Goal: Transaction & Acquisition: Purchase product/service

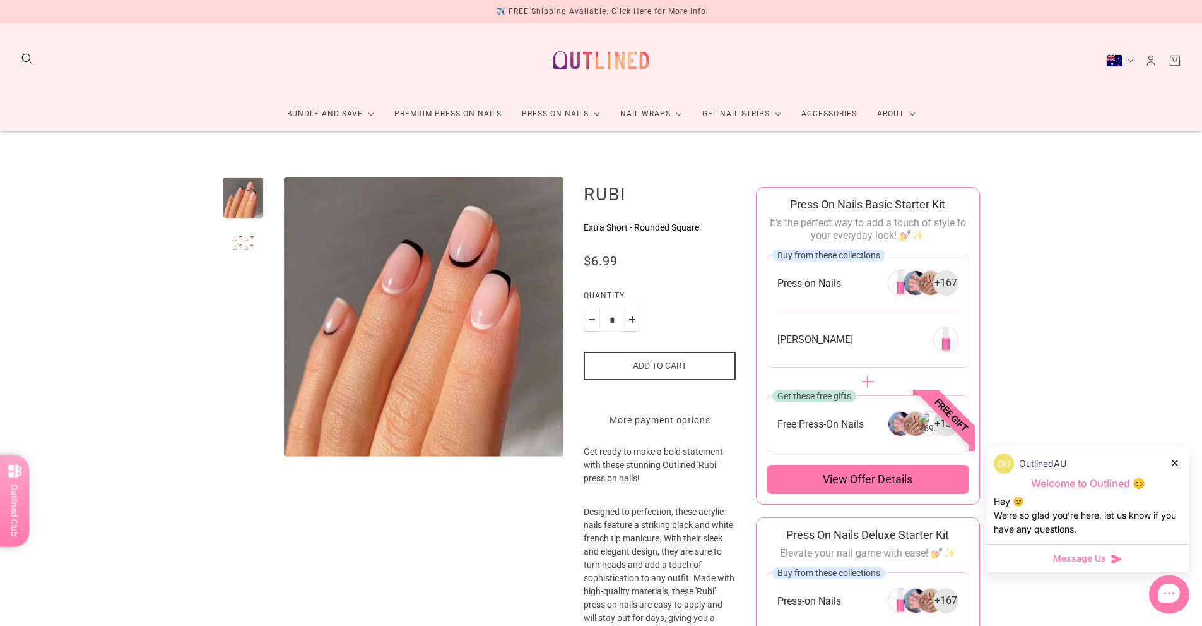
click at [1144, 220] on div "**********" at bounding box center [601, 615] width 1202 height 968
click at [560, 109] on link "Press On Nails" at bounding box center [561, 113] width 98 height 33
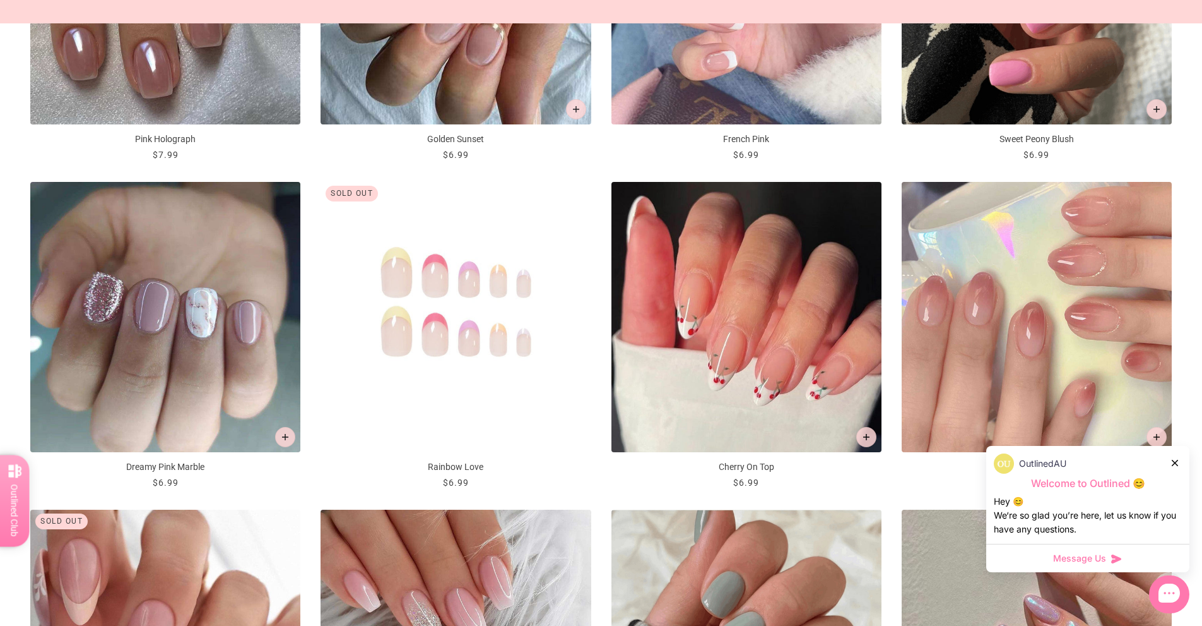
scroll to position [1704, 0]
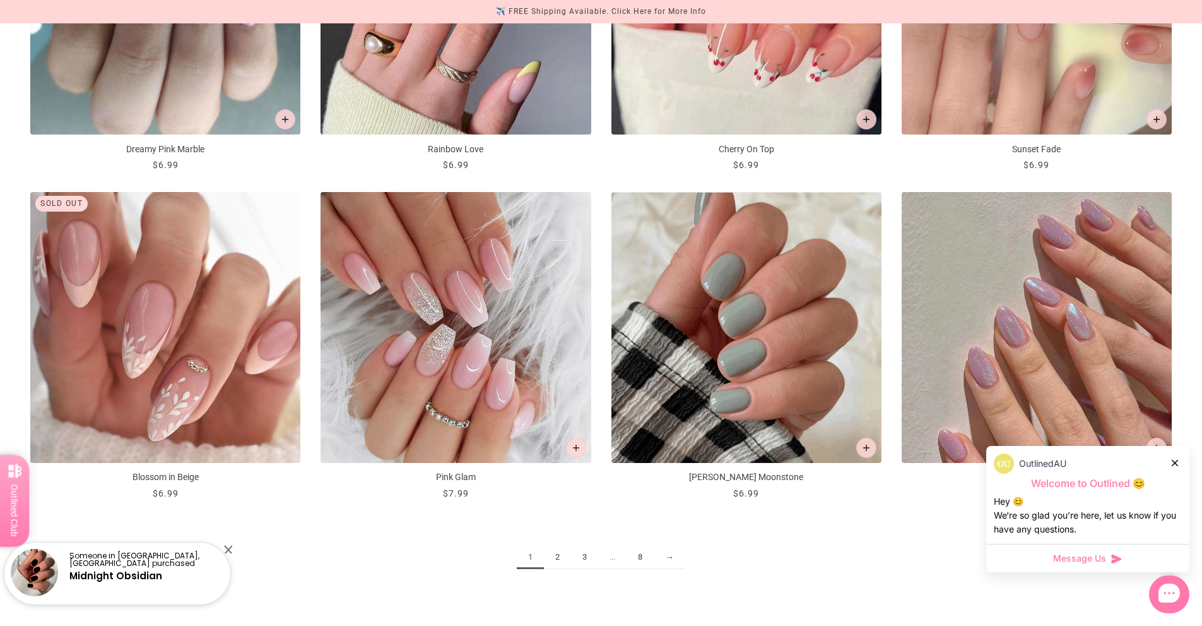
click at [565, 562] on link "2" at bounding box center [557, 556] width 27 height 23
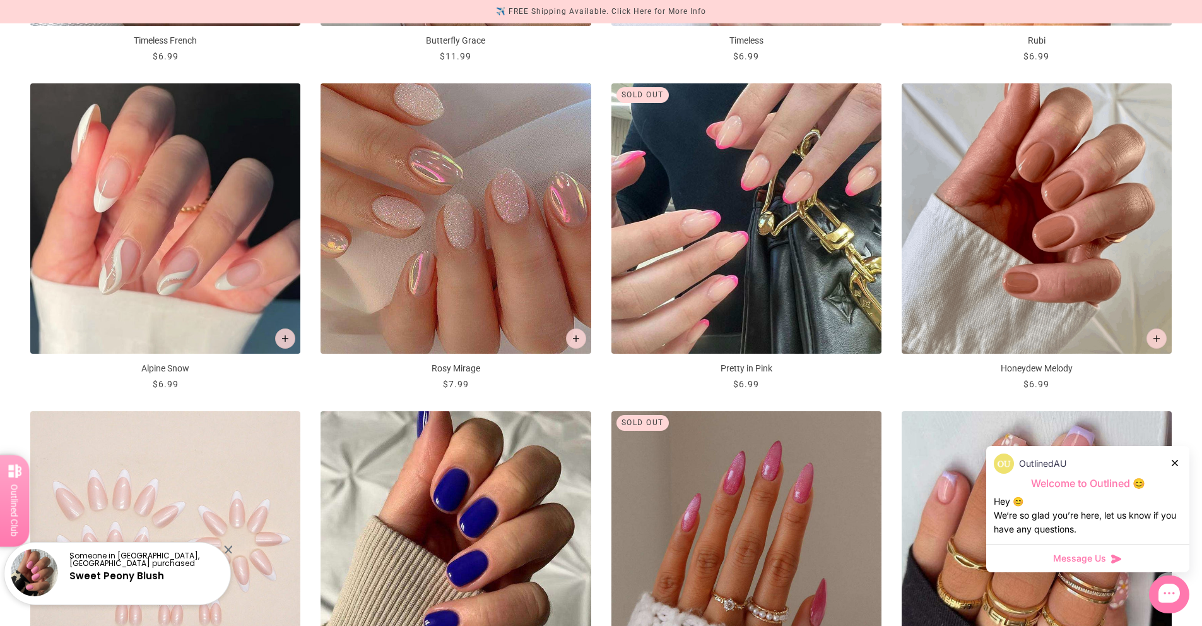
scroll to position [1515, 0]
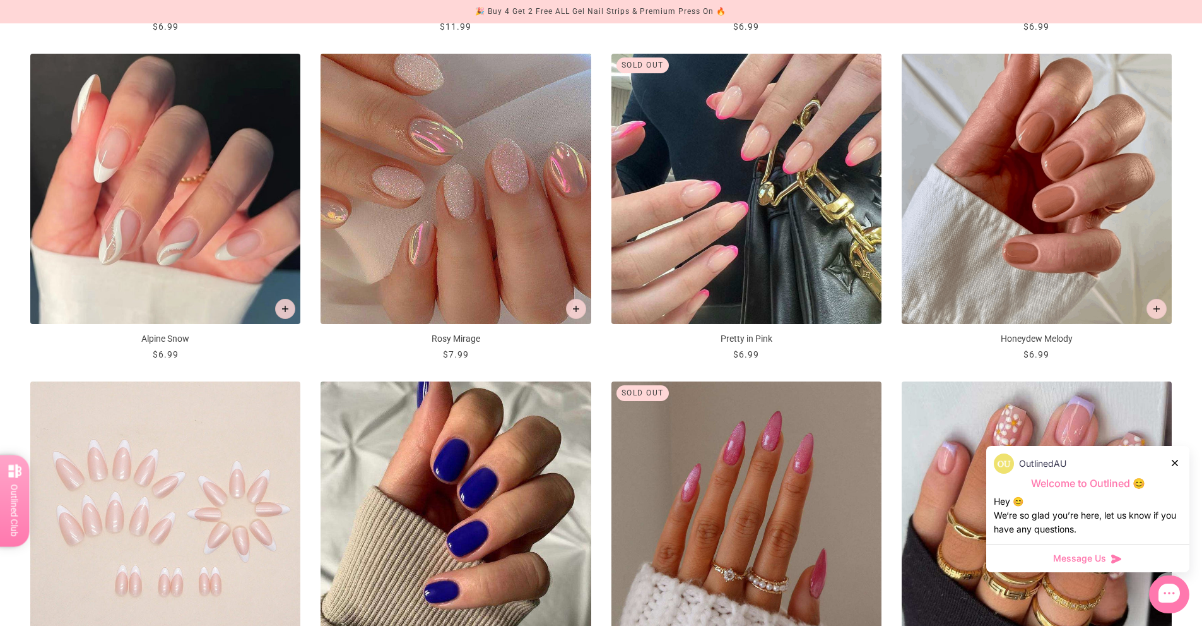
click at [1175, 461] on icon at bounding box center [1175, 463] width 6 height 6
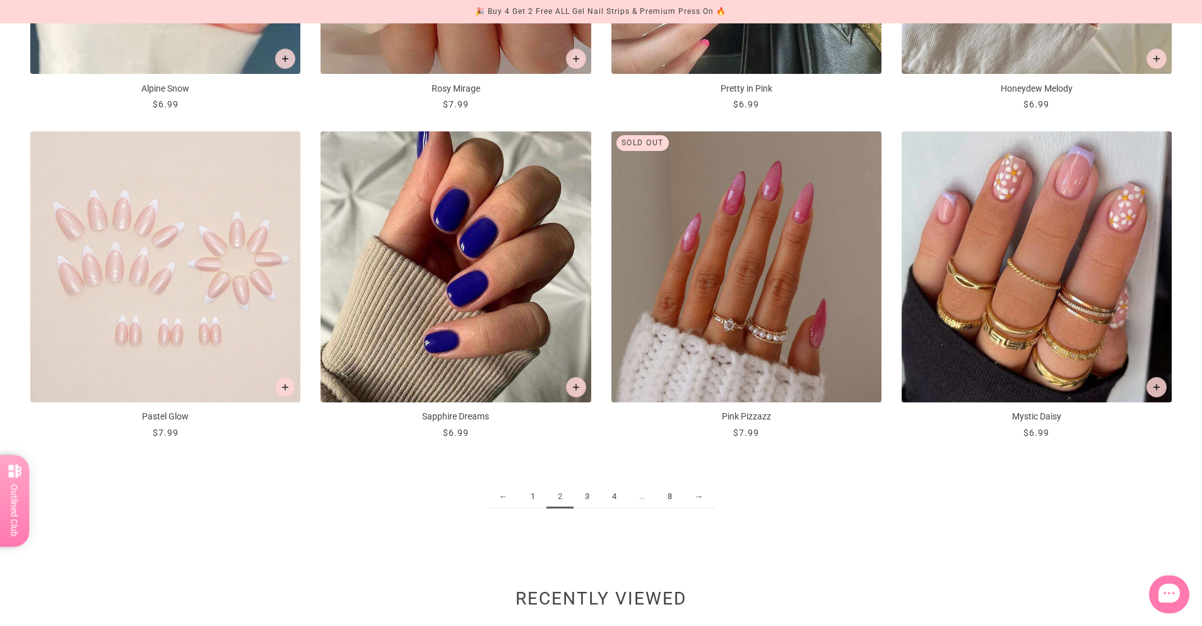
scroll to position [1767, 0]
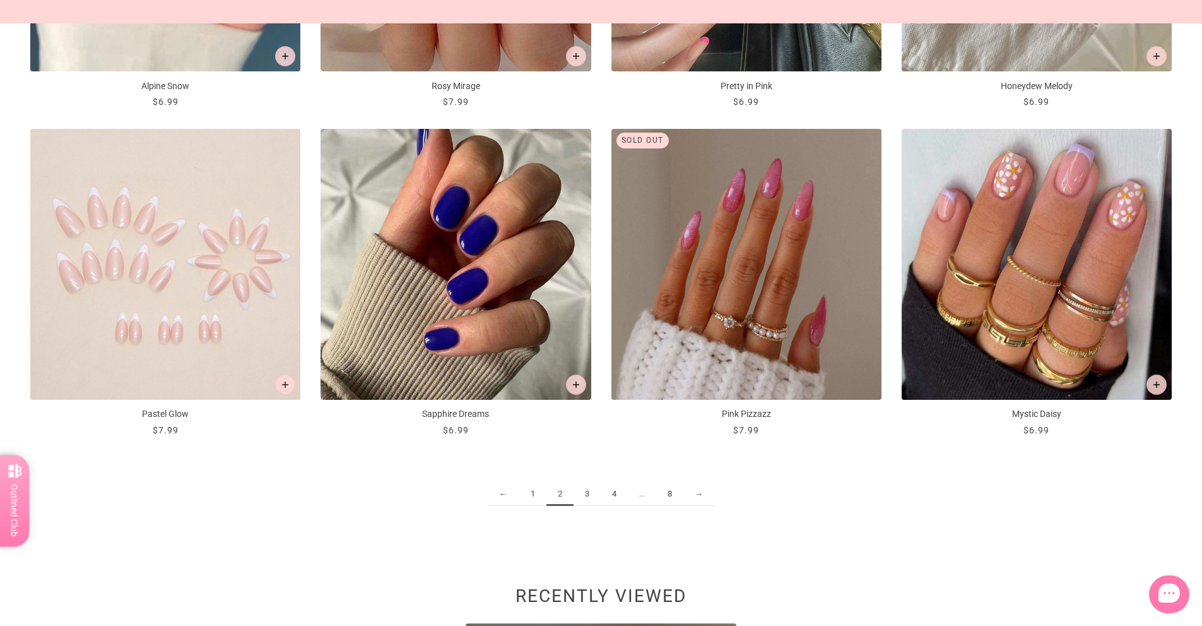
click at [591, 489] on link "3" at bounding box center [587, 493] width 27 height 23
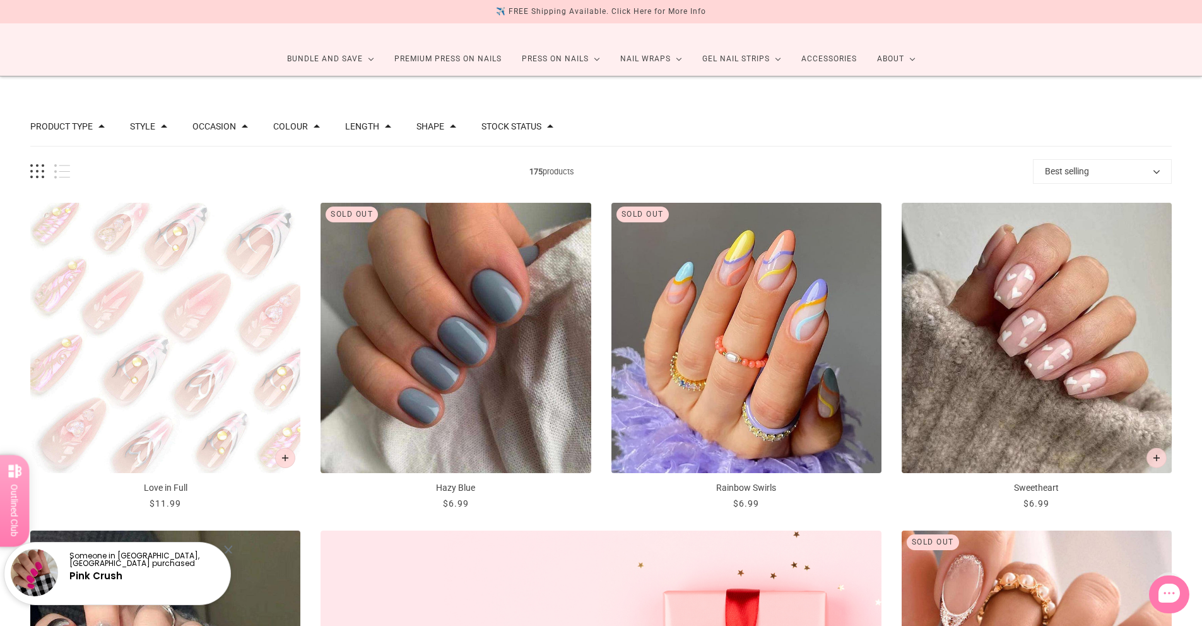
scroll to position [126, 0]
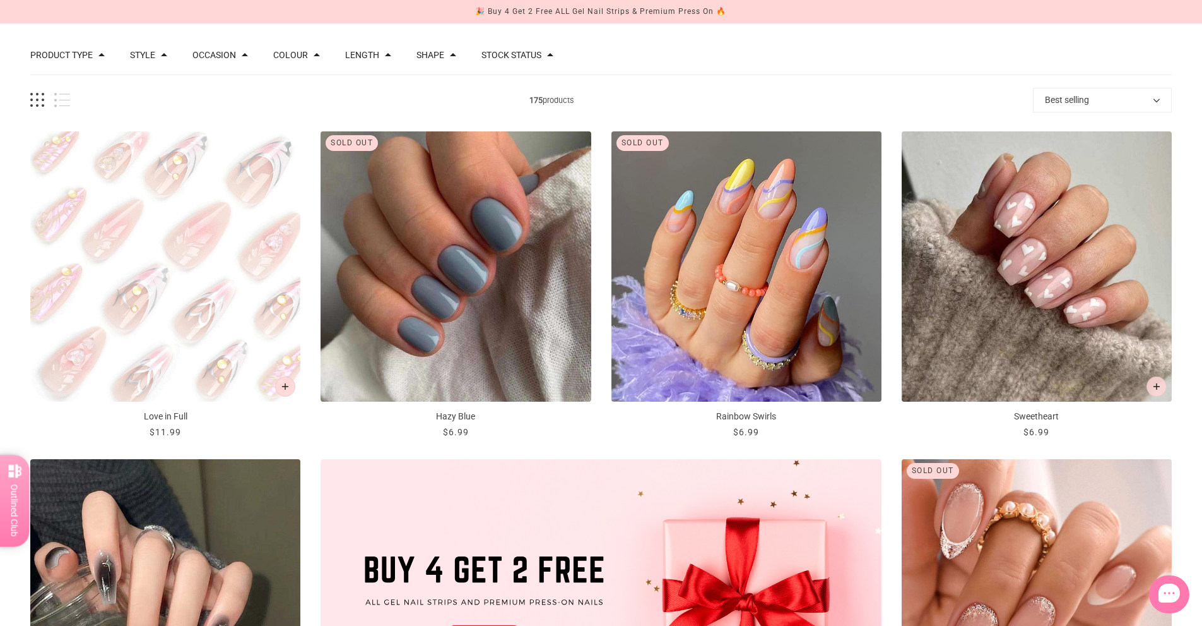
click at [130, 294] on img "Love in Full" at bounding box center [165, 266] width 270 height 270
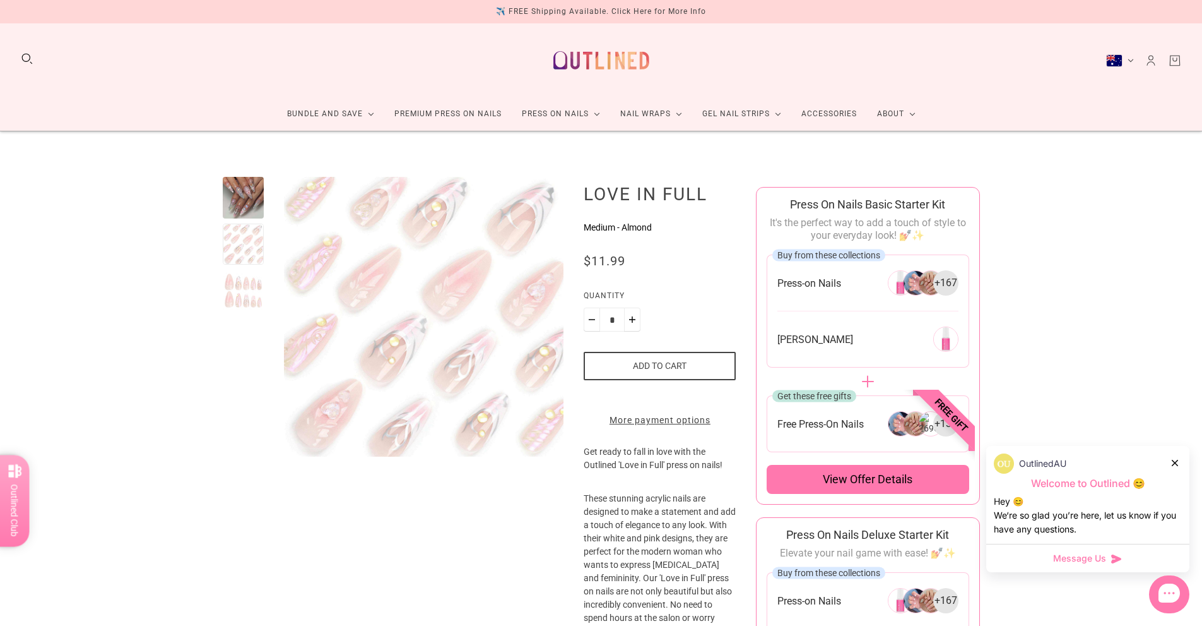
click at [241, 283] on div at bounding box center [244, 291] width 42 height 42
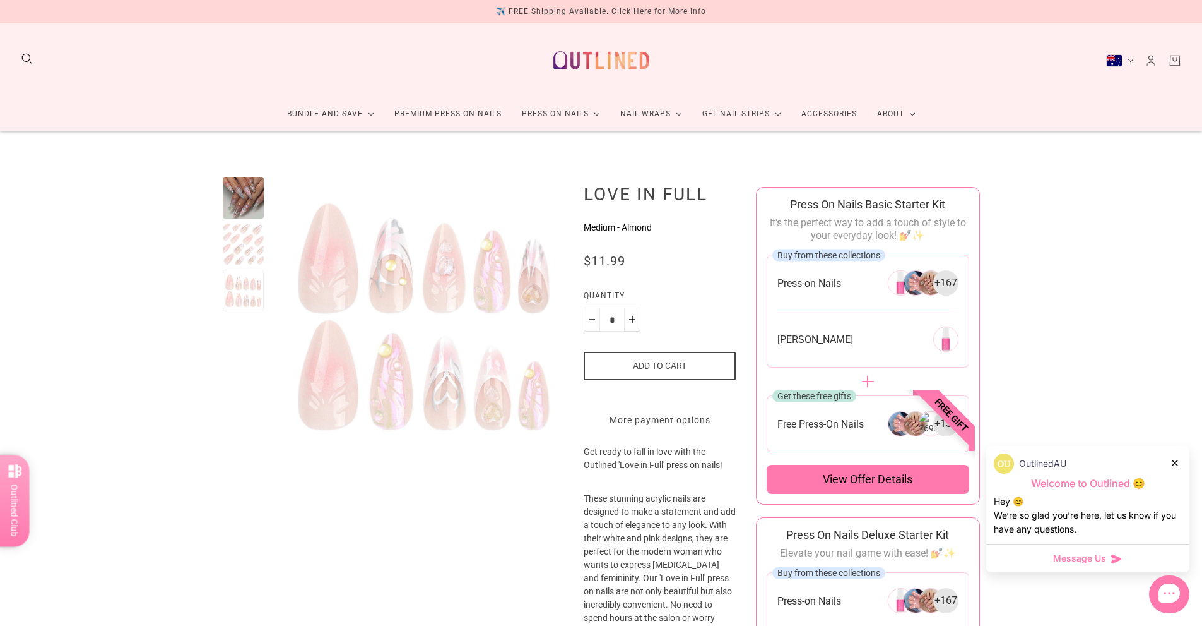
click at [241, 189] on div at bounding box center [244, 198] width 42 height 42
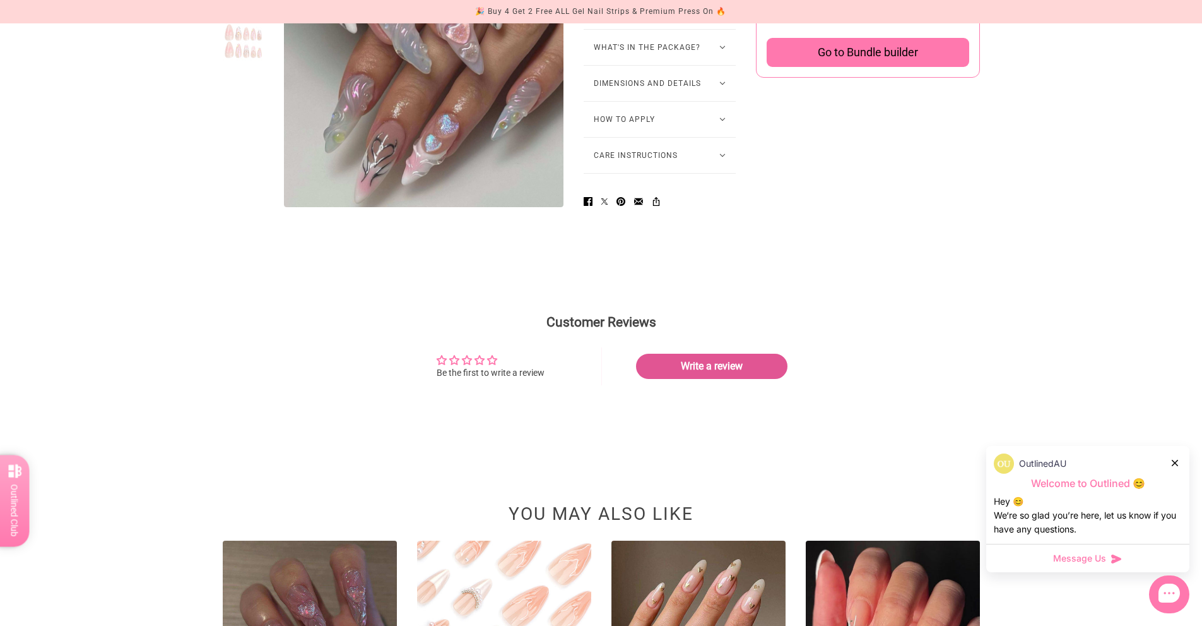
scroll to position [1262, 0]
